Goal: Information Seeking & Learning: Compare options

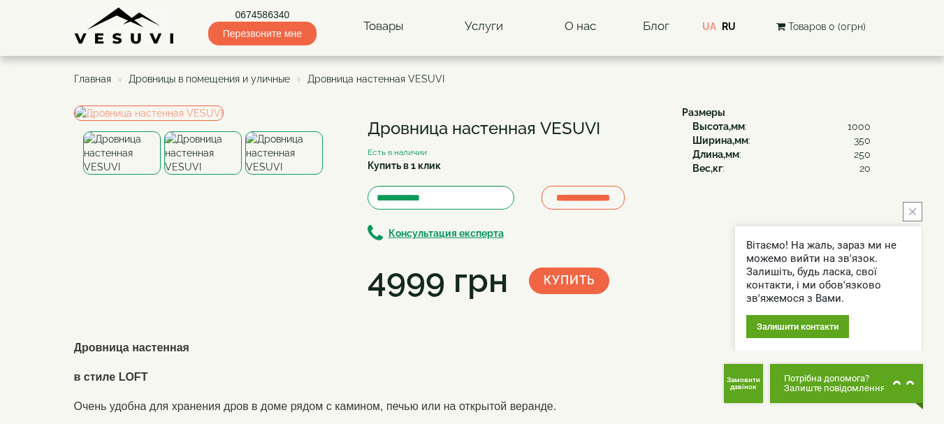
click at [244, 79] on span "Дровницы в помещения и уличные" at bounding box center [209, 78] width 161 height 11
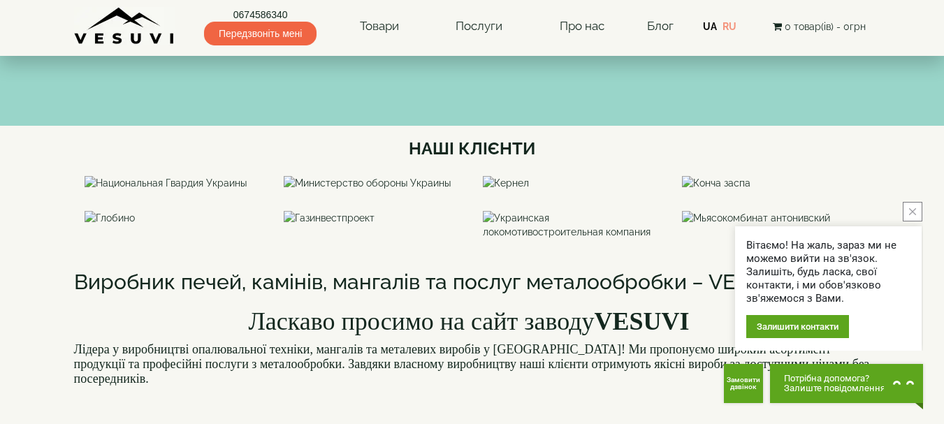
scroll to position [885, 0]
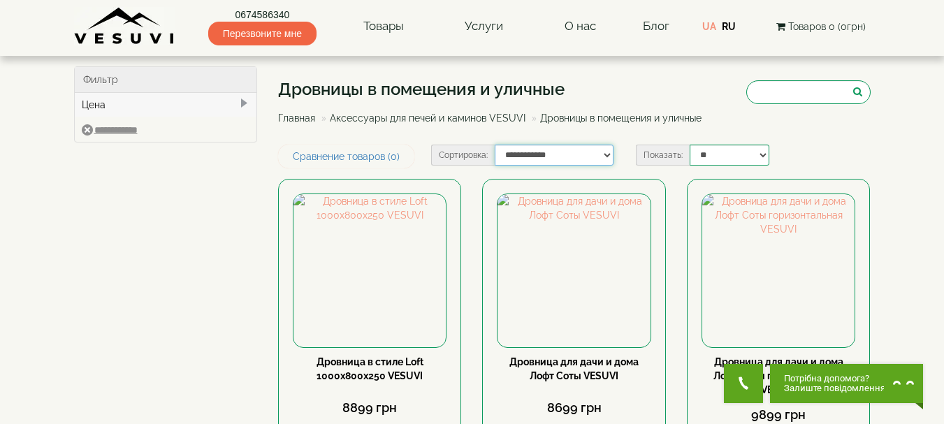
click at [609, 159] on select "**********" at bounding box center [554, 155] width 119 height 21
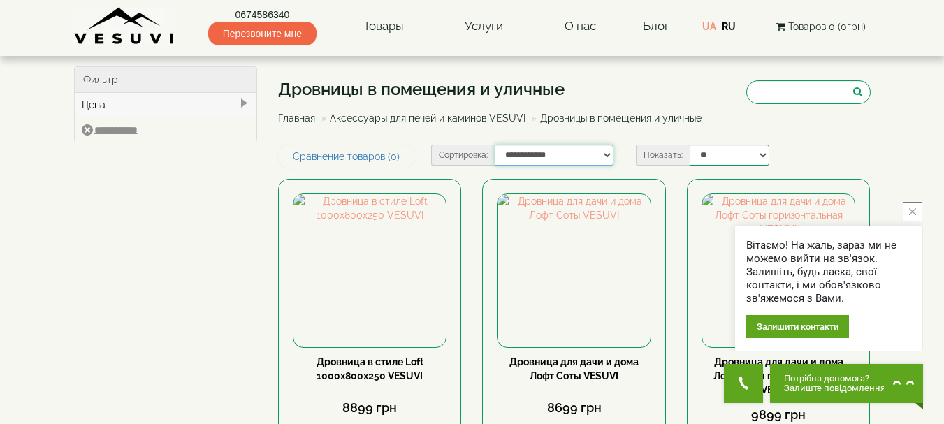
select select "**********"
click at [495, 145] on select "**********" at bounding box center [554, 155] width 119 height 21
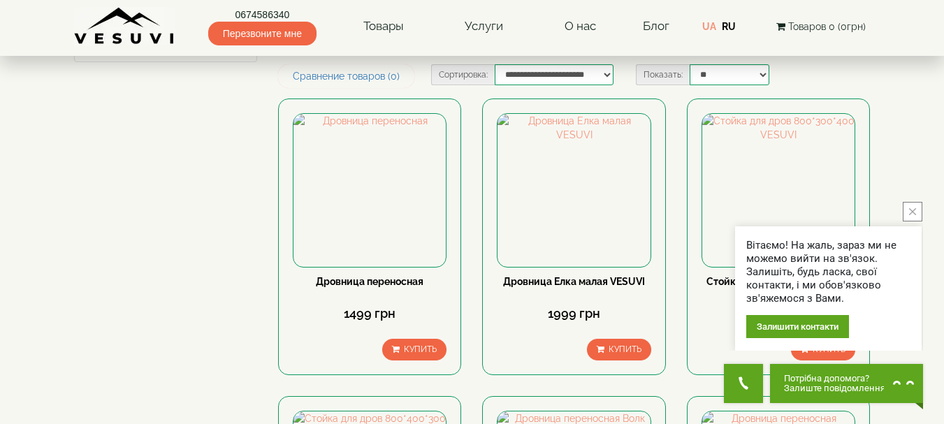
scroll to position [82, 0]
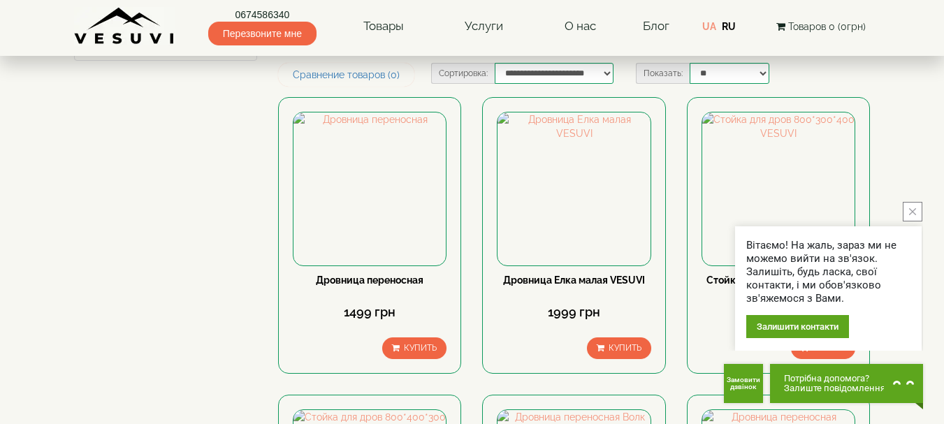
click at [911, 207] on button "close button" at bounding box center [912, 212] width 20 height 20
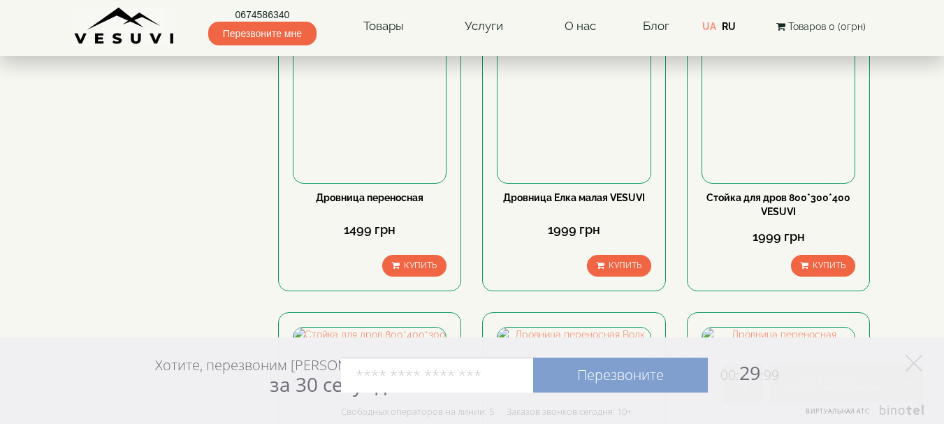
scroll to position [166, 0]
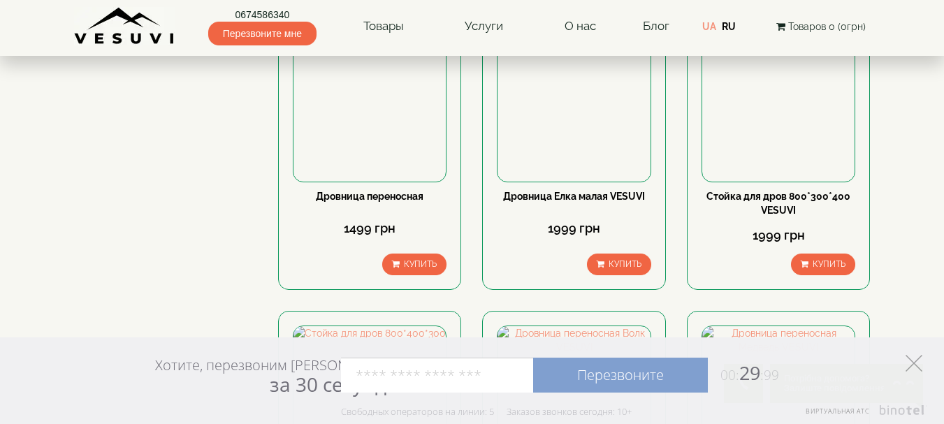
click at [916, 364] on icon at bounding box center [913, 363] width 17 height 17
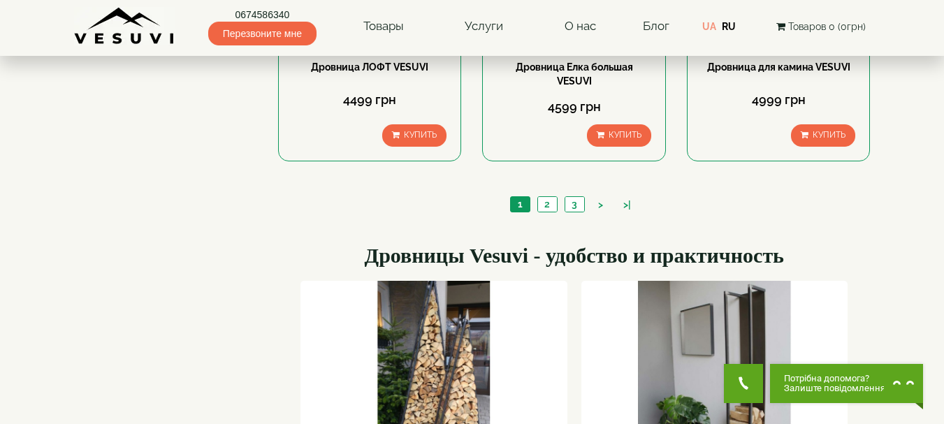
scroll to position [1512, 0]
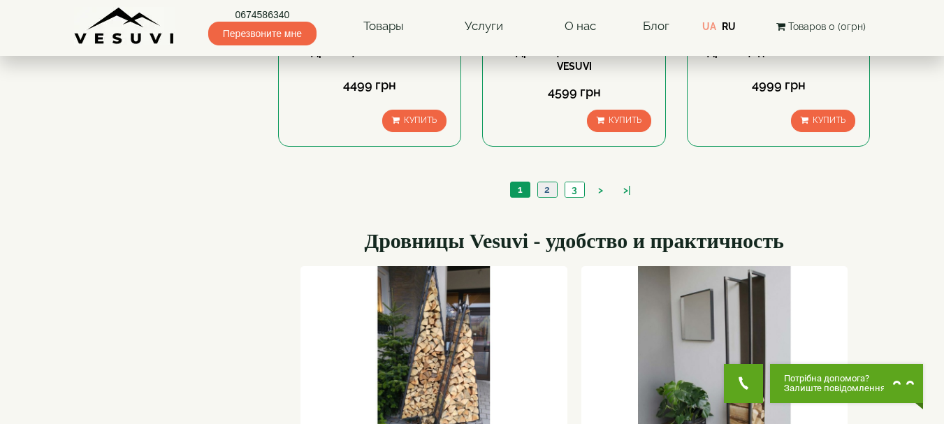
click at [545, 191] on link "2" at bounding box center [547, 189] width 20 height 15
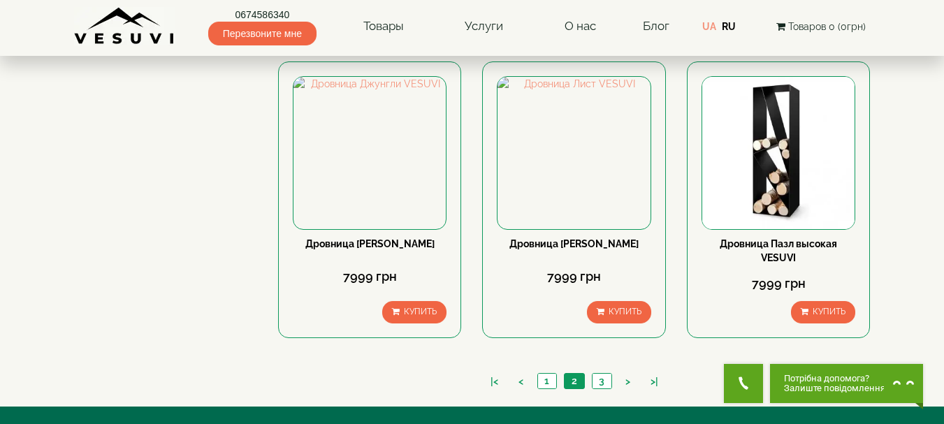
scroll to position [1308, 0]
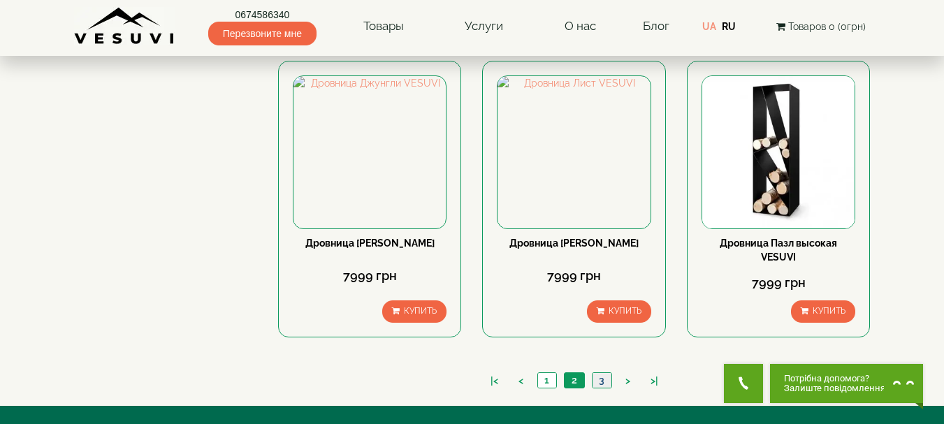
click at [604, 381] on link "3" at bounding box center [602, 380] width 20 height 15
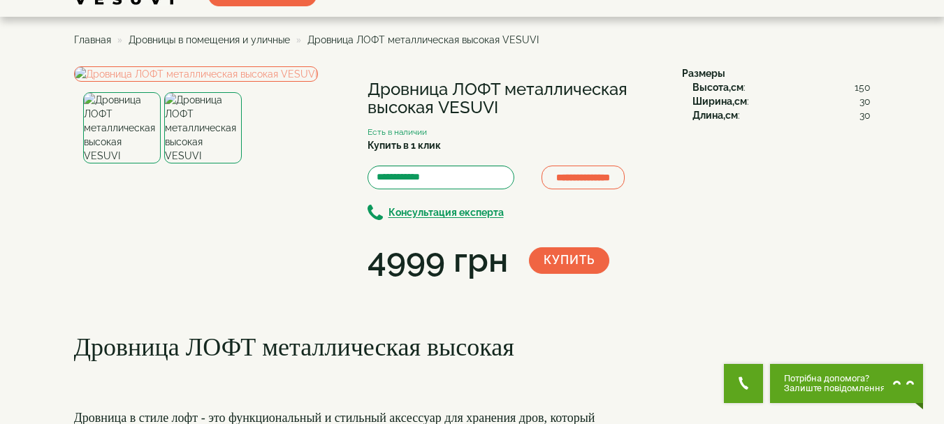
scroll to position [51, 0]
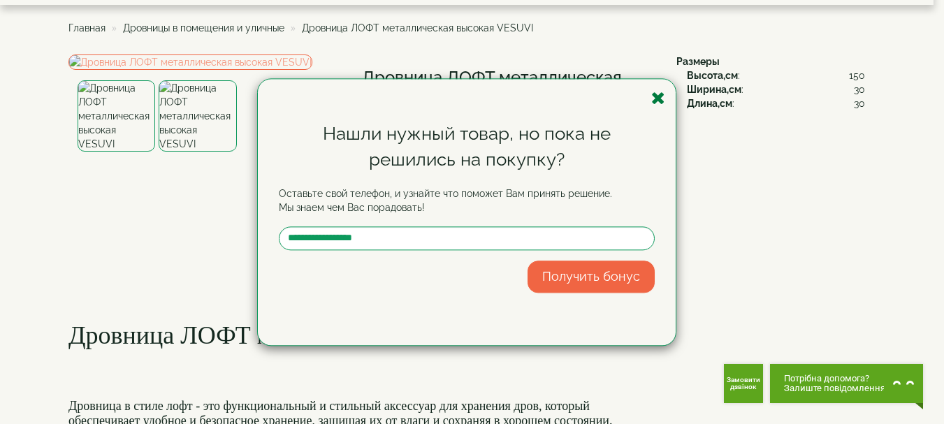
click at [656, 98] on icon "button" at bounding box center [658, 97] width 14 height 17
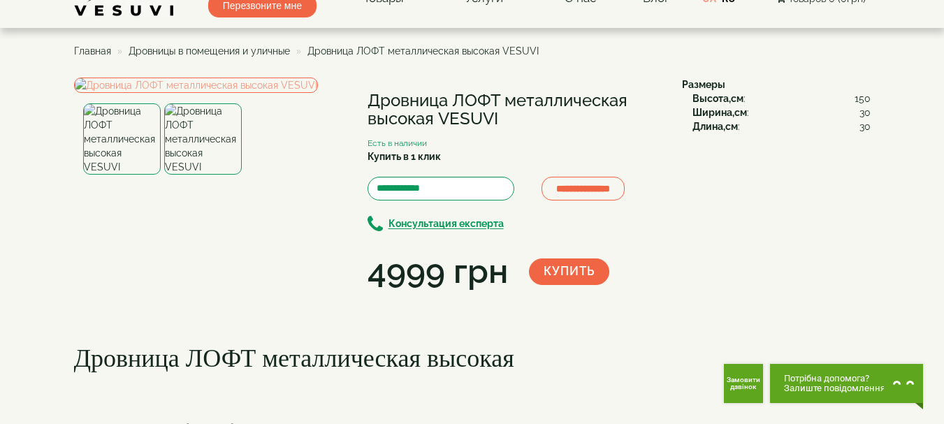
scroll to position [27, 0]
